Goal: Task Accomplishment & Management: Manage account settings

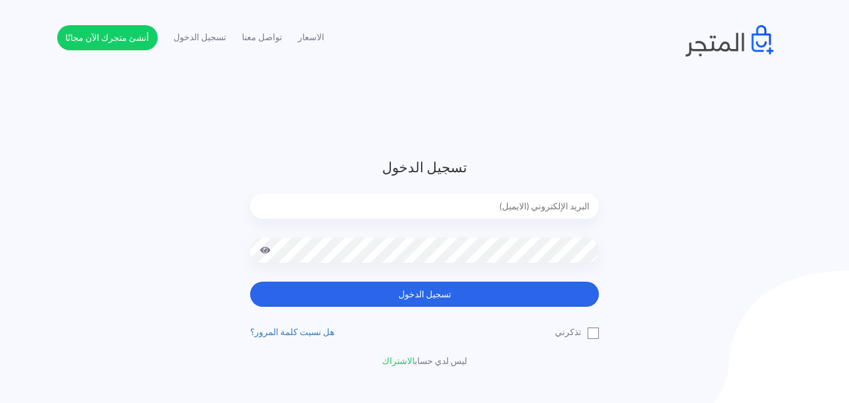
type input "sefsafapr@gmail.com"
click at [498, 265] on div at bounding box center [424, 260] width 349 height 44
click at [250, 282] on button "تسجيل الدخول" at bounding box center [424, 294] width 349 height 25
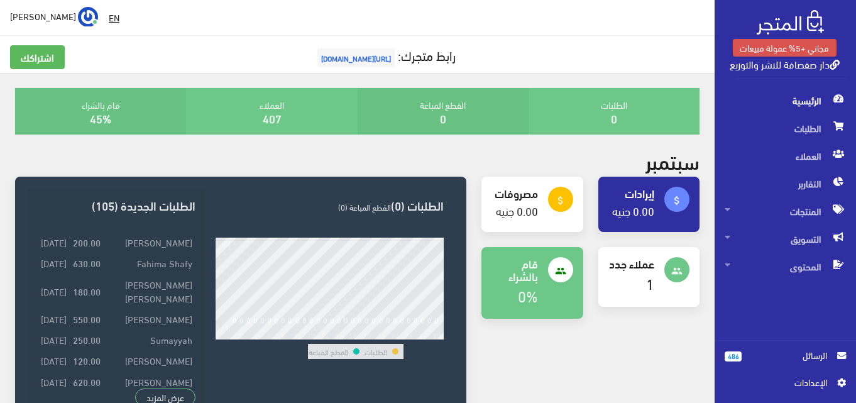
click at [784, 354] on span "الرسائل" at bounding box center [789, 355] width 75 height 14
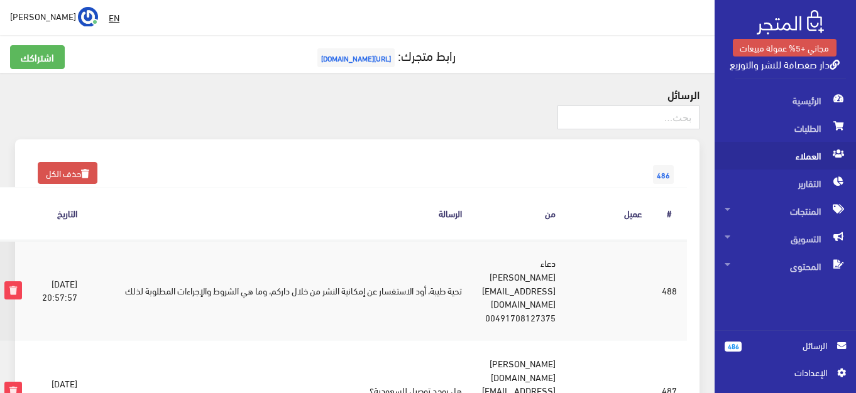
click at [796, 148] on span "العملاء" at bounding box center [785, 156] width 121 height 28
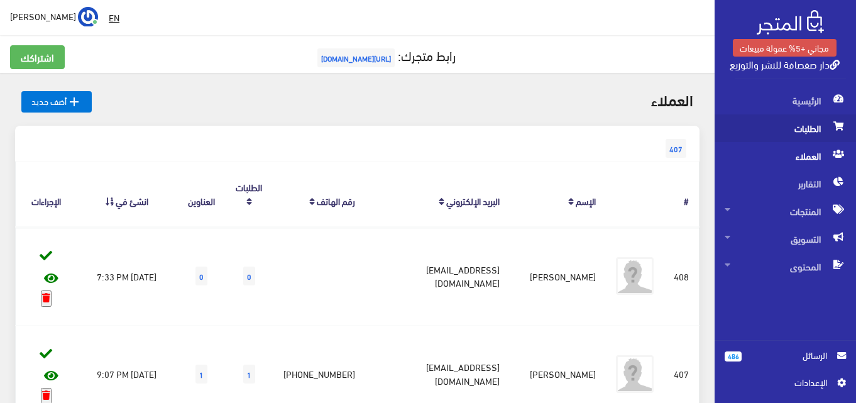
click at [796, 136] on span "الطلبات" at bounding box center [785, 128] width 121 height 28
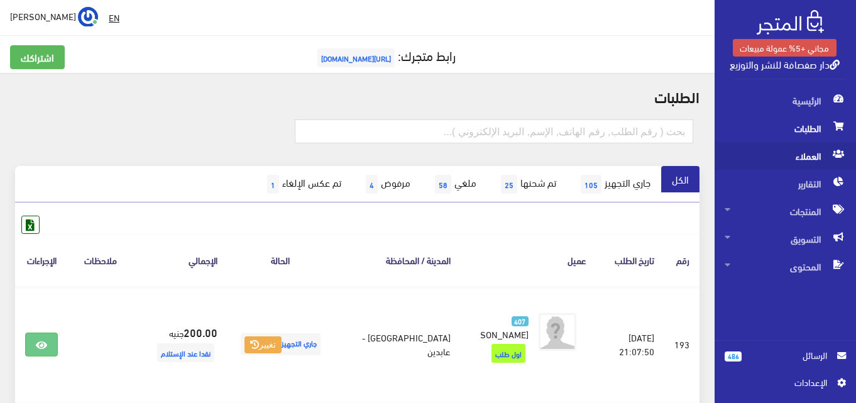
click at [789, 148] on span "العملاء" at bounding box center [785, 156] width 121 height 28
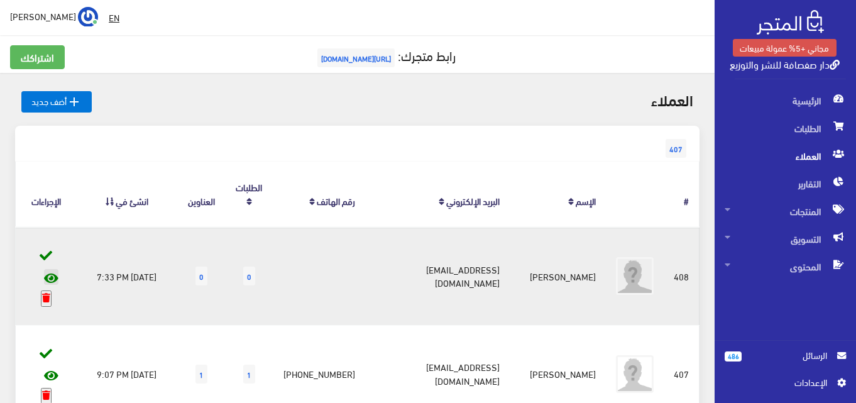
click at [50, 272] on icon at bounding box center [51, 278] width 14 height 13
